Goal: Transaction & Acquisition: Purchase product/service

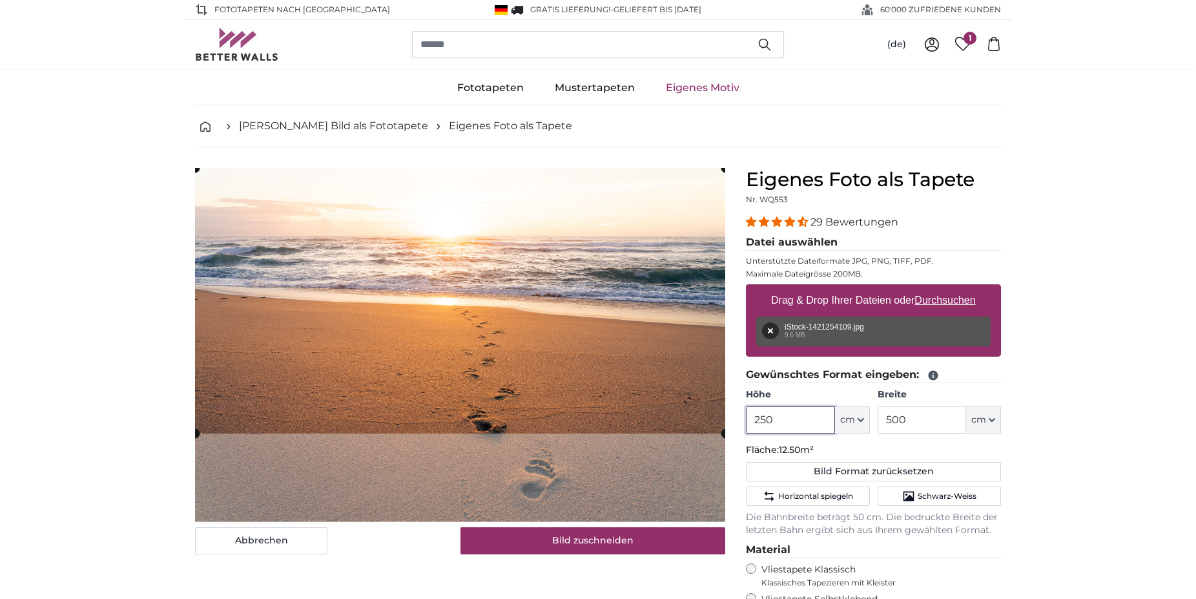
click at [495, 220] on cropper-handle at bounding box center [460, 300] width 530 height 265
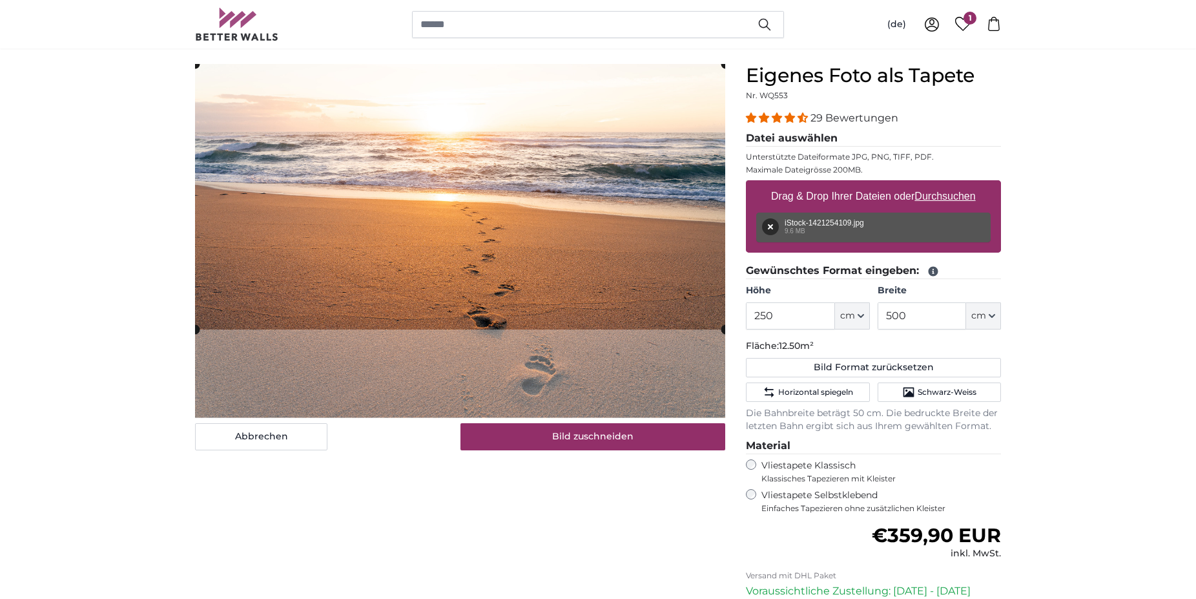
scroll to position [220, 0]
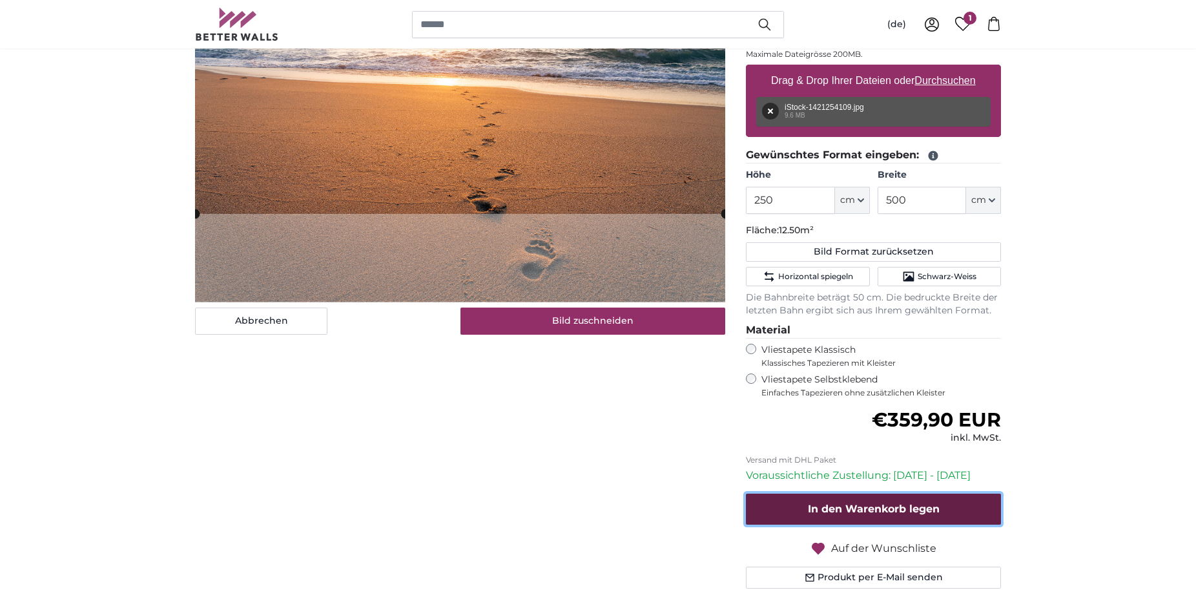
click at [903, 512] on span "In den Warenkorb legen" at bounding box center [874, 508] width 132 height 12
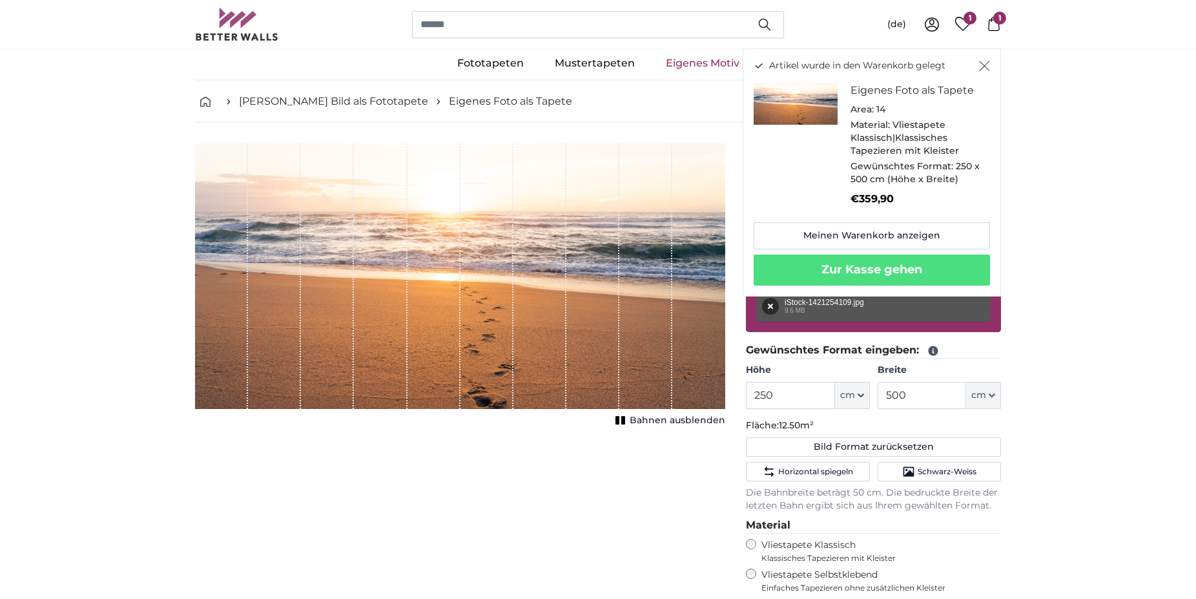
scroll to position [0, 0]
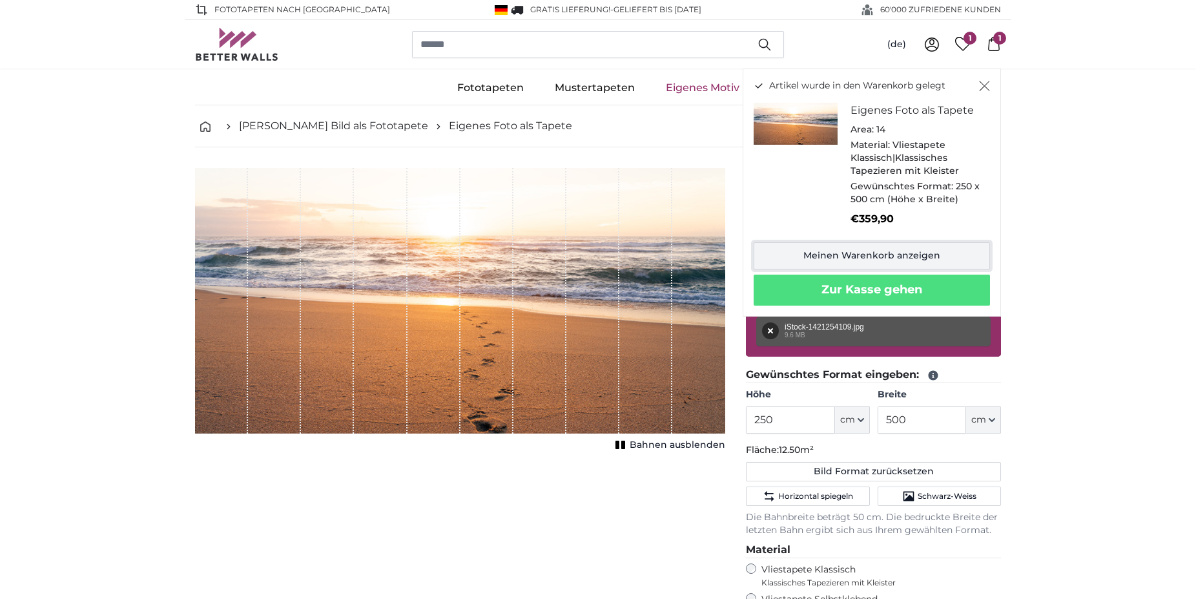
click at [949, 261] on link "Meinen Warenkorb anzeigen" at bounding box center [872, 255] width 236 height 27
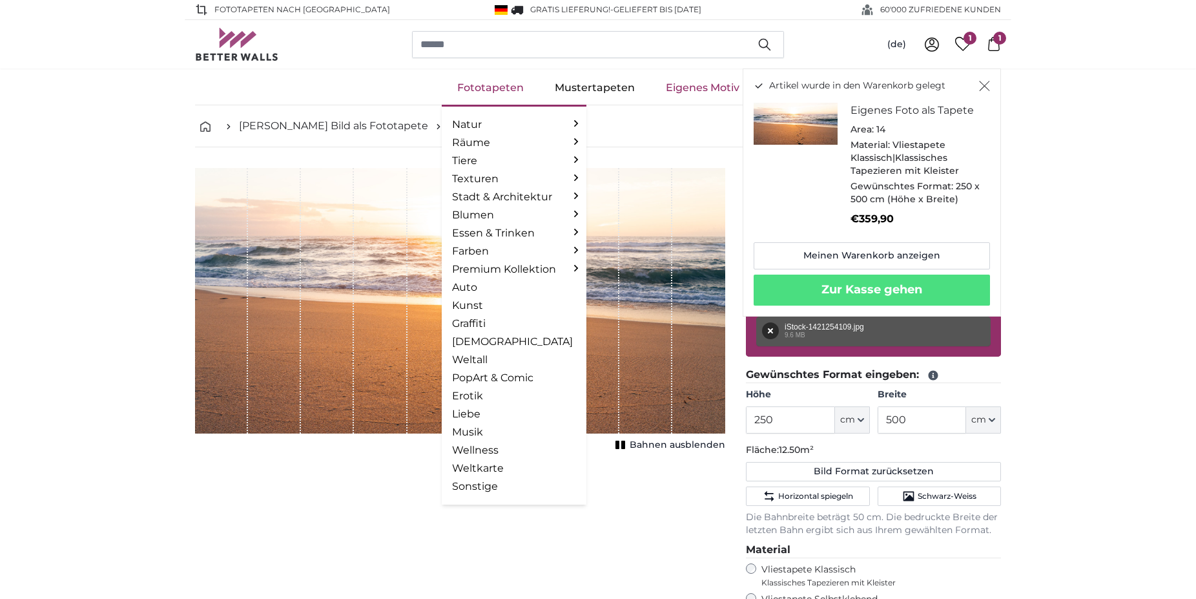
click at [504, 90] on link "Fototapeten" at bounding box center [491, 88] width 98 height 34
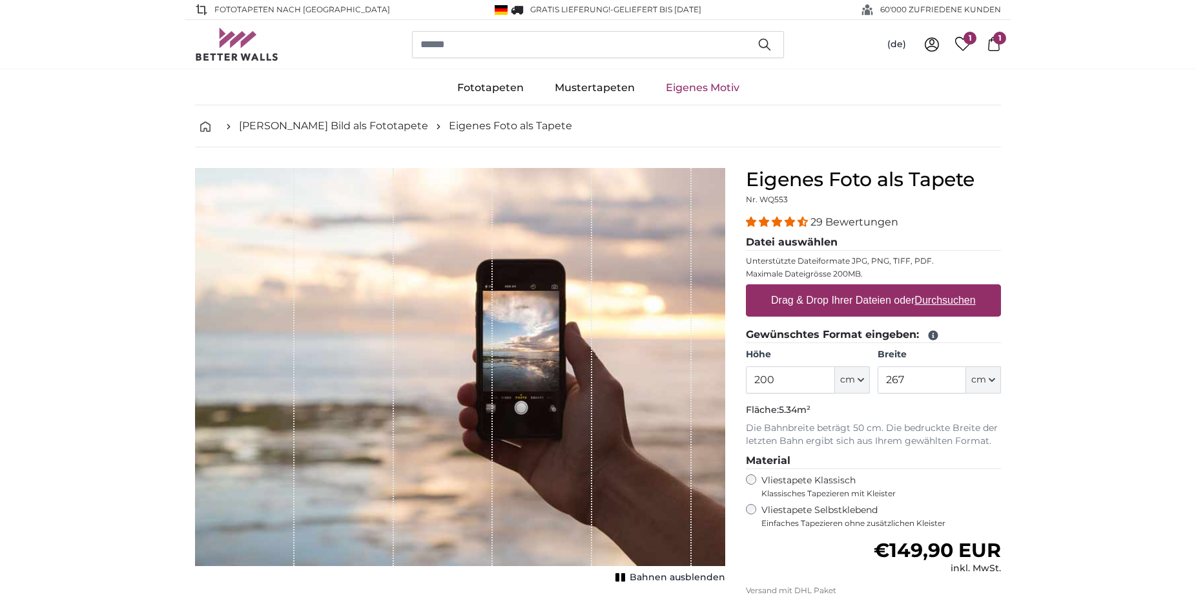
click at [999, 42] on span "1" at bounding box center [999, 38] width 13 height 13
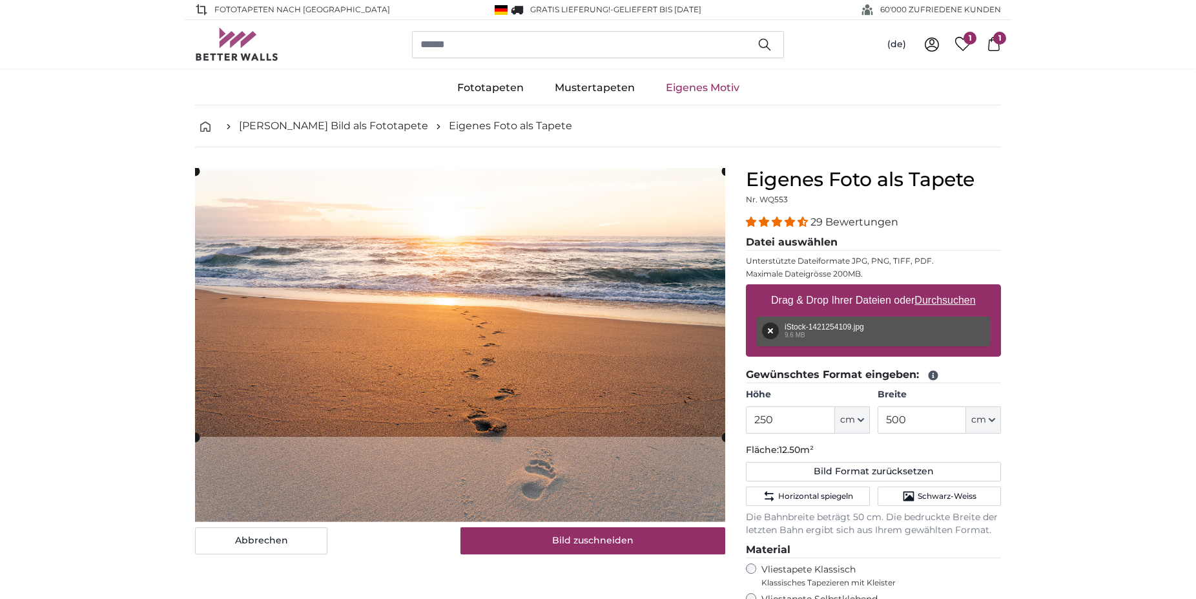
click at [699, 400] on cropper-handle at bounding box center [460, 303] width 531 height 265
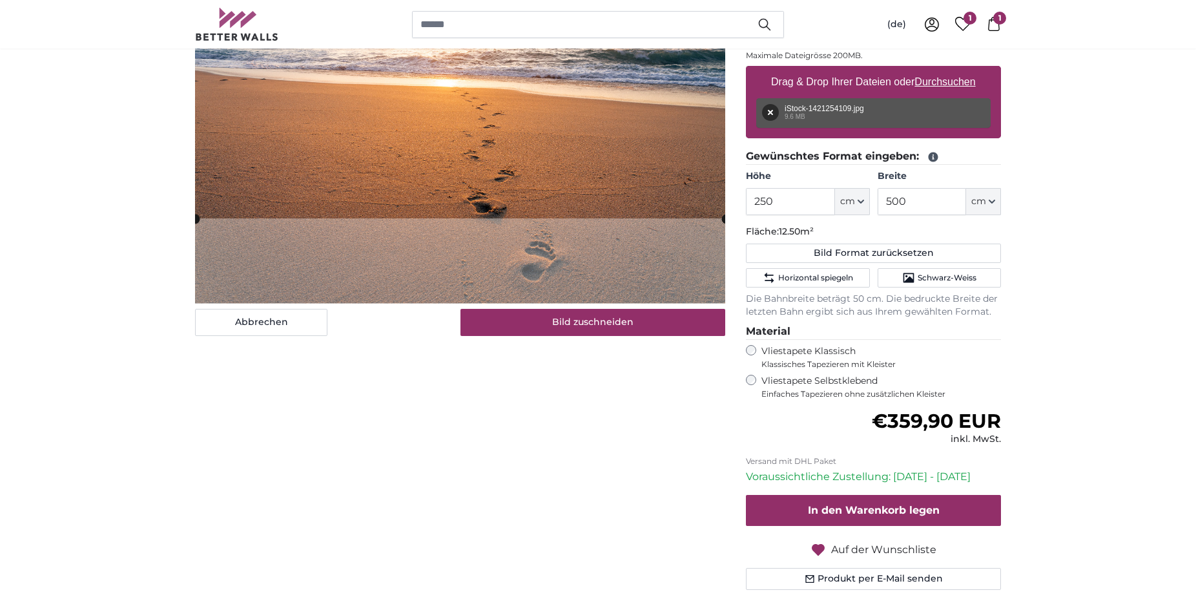
scroll to position [220, 0]
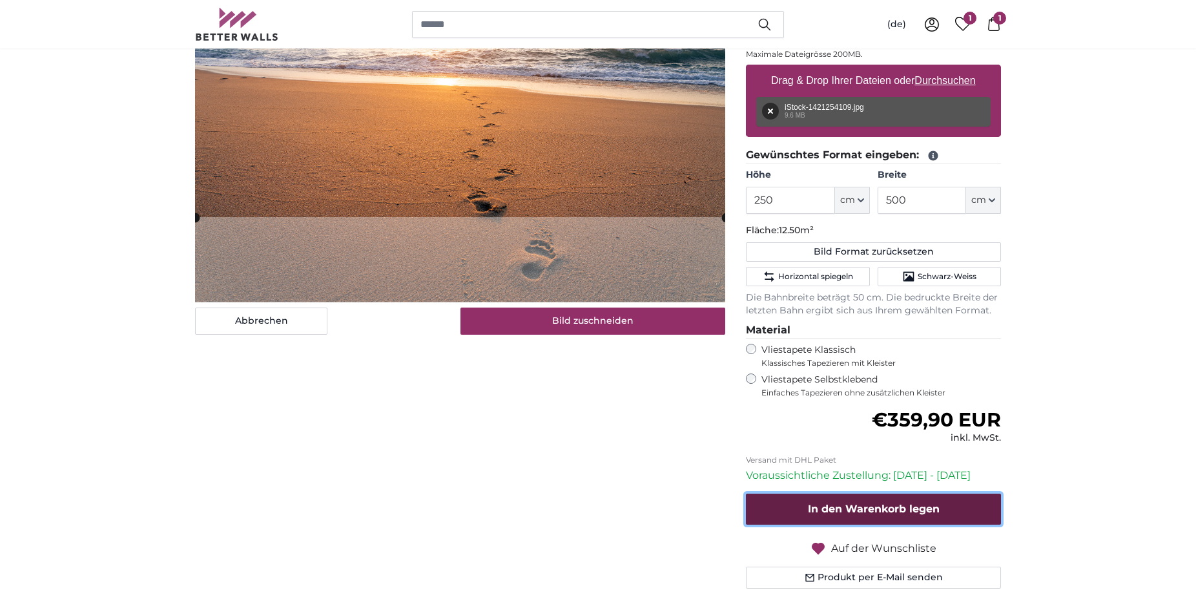
click at [915, 499] on button "In den Warenkorb legen" at bounding box center [873, 508] width 255 height 31
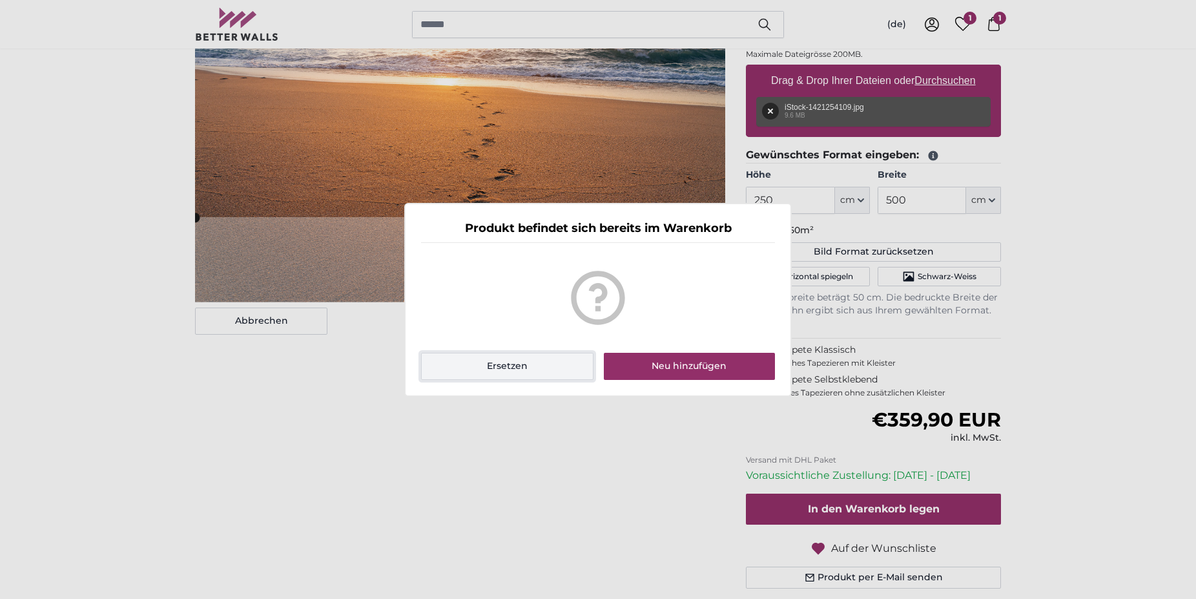
click at [542, 366] on button "Ersetzen" at bounding box center [507, 366] width 172 height 27
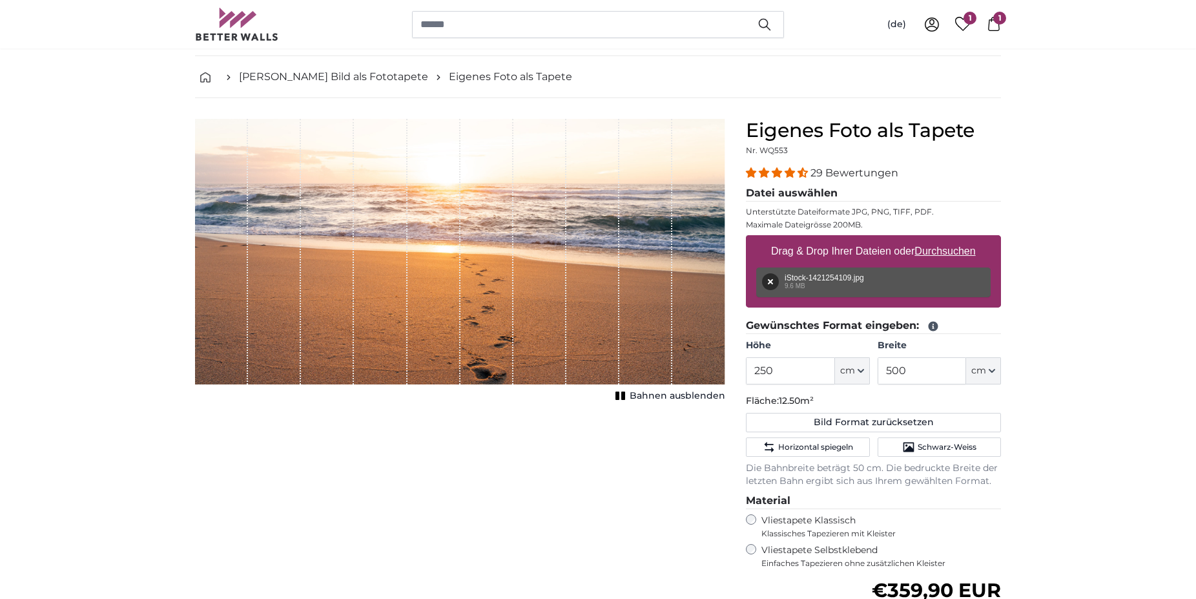
scroll to position [0, 0]
